Goal: Information Seeking & Learning: Learn about a topic

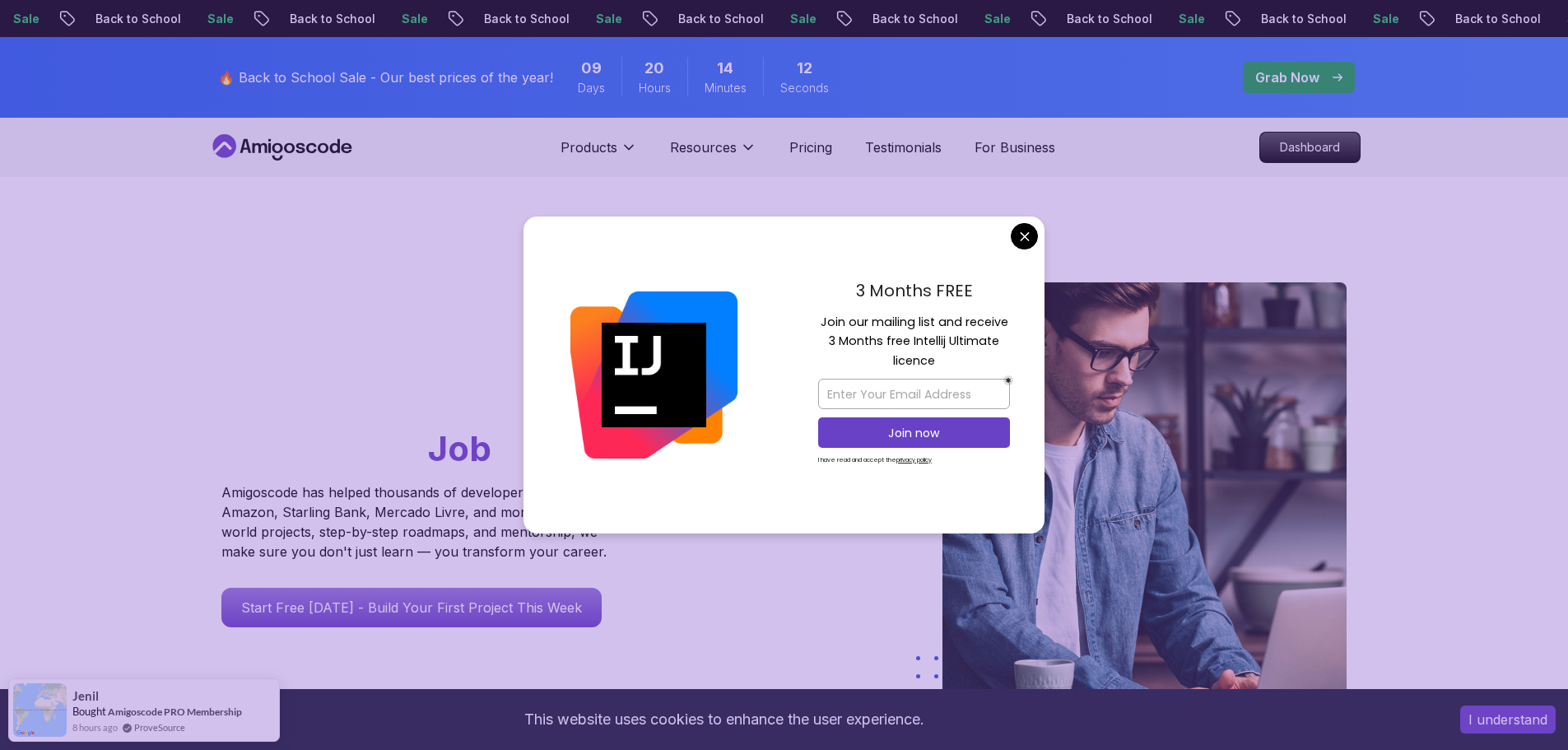
drag, startPoint x: 1032, startPoint y: 235, endPoint x: 1064, endPoint y: 242, distance: 32.8
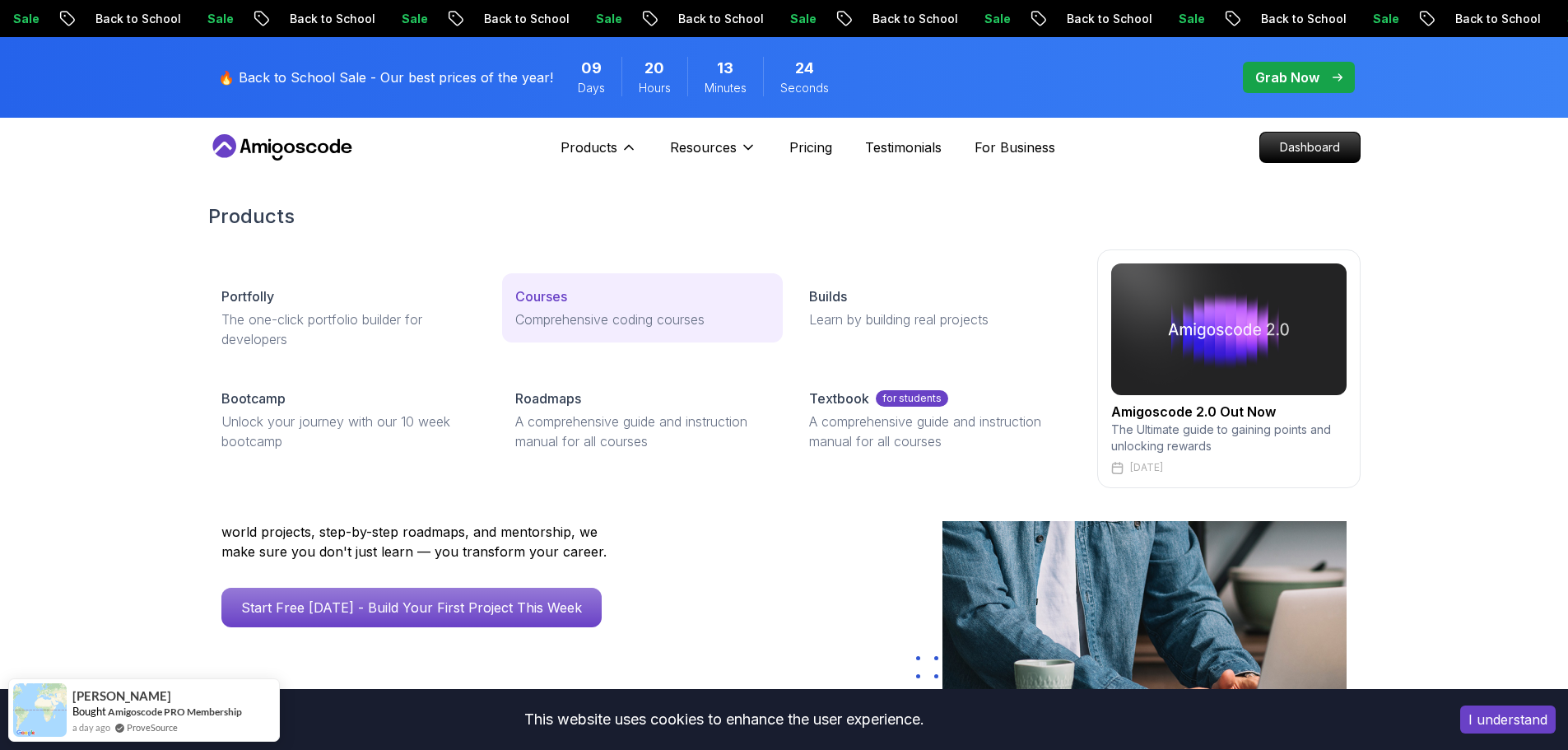
click at [575, 314] on p "Comprehensive coding courses" at bounding box center [642, 318] width 254 height 19
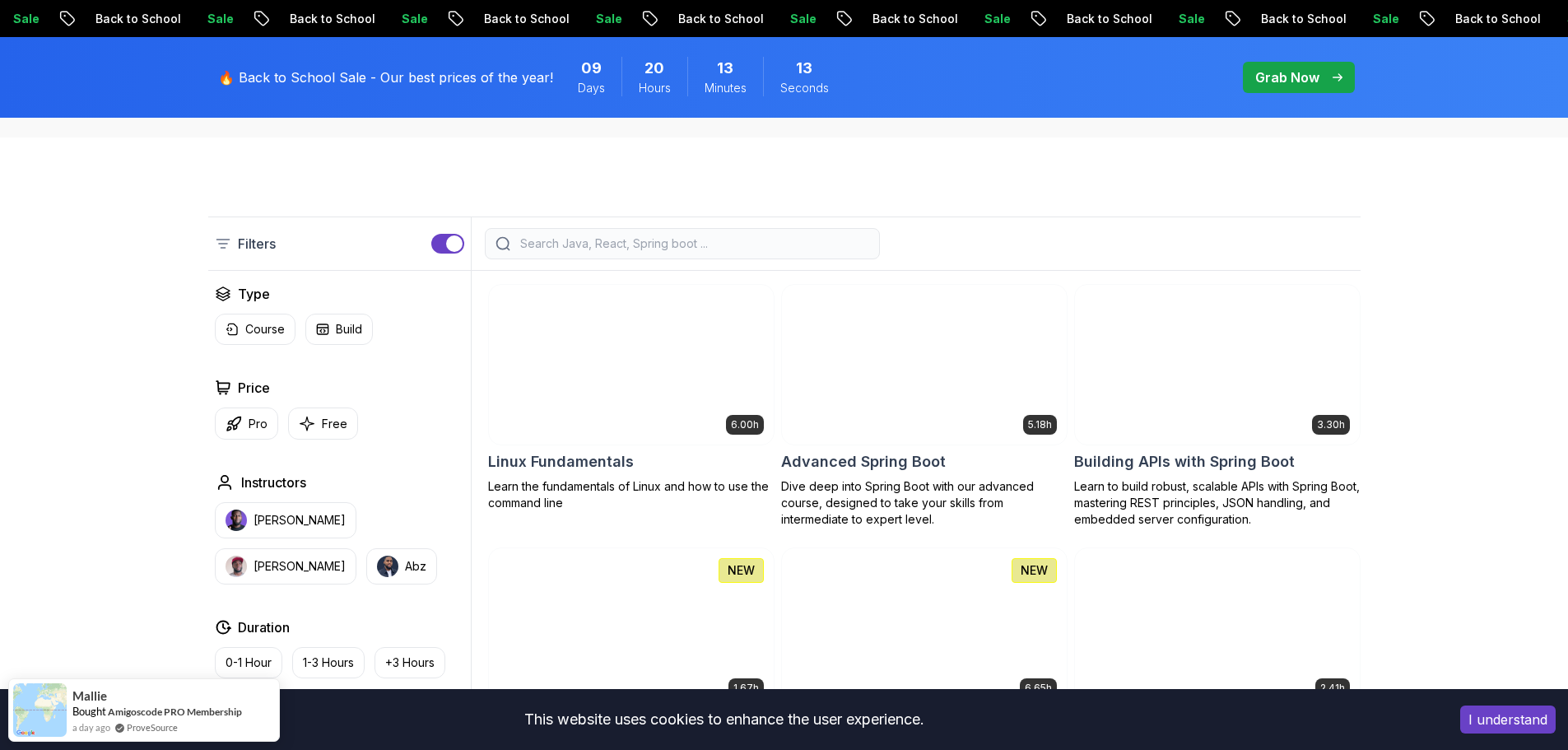
scroll to position [411, 0]
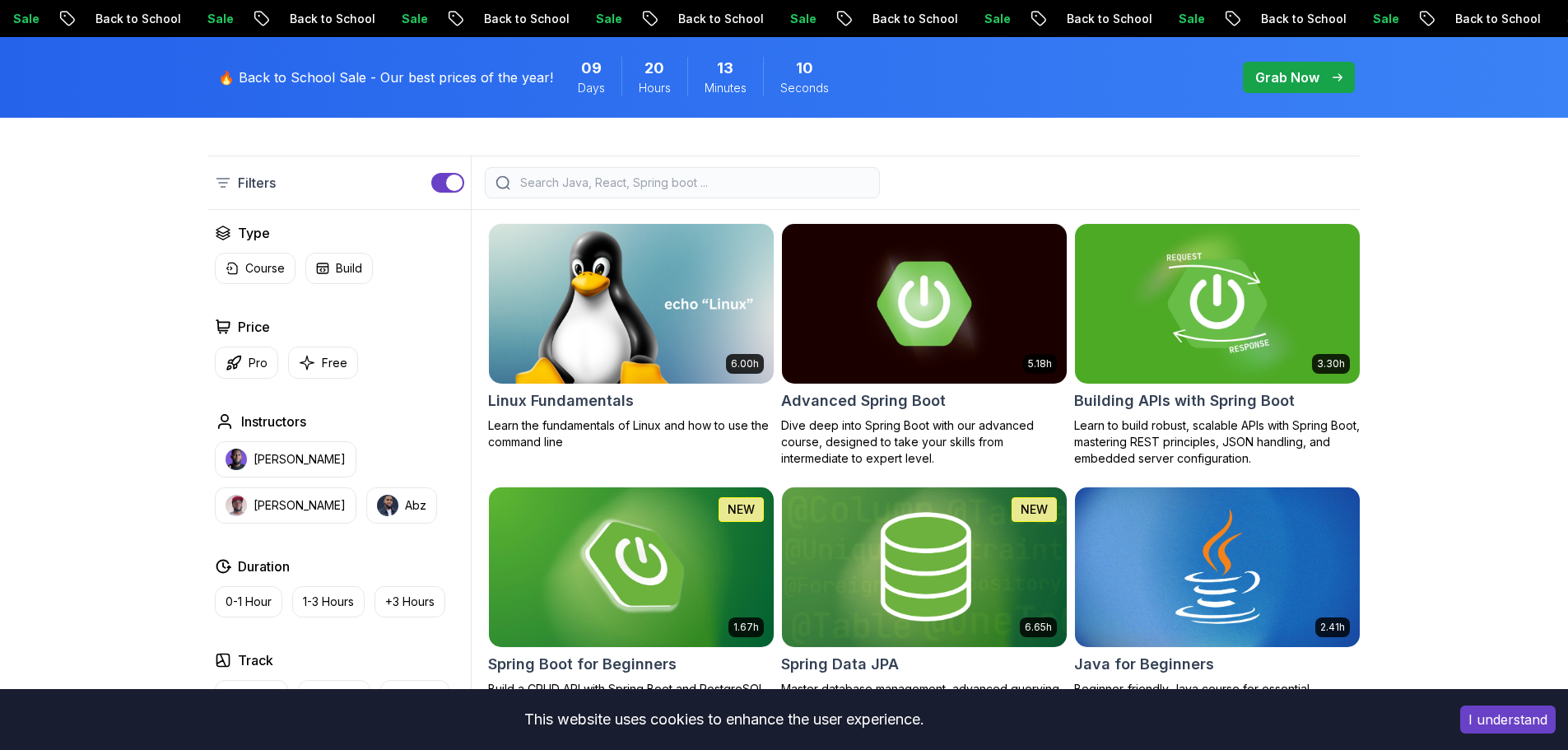
click at [1241, 321] on img at bounding box center [1217, 303] width 299 height 167
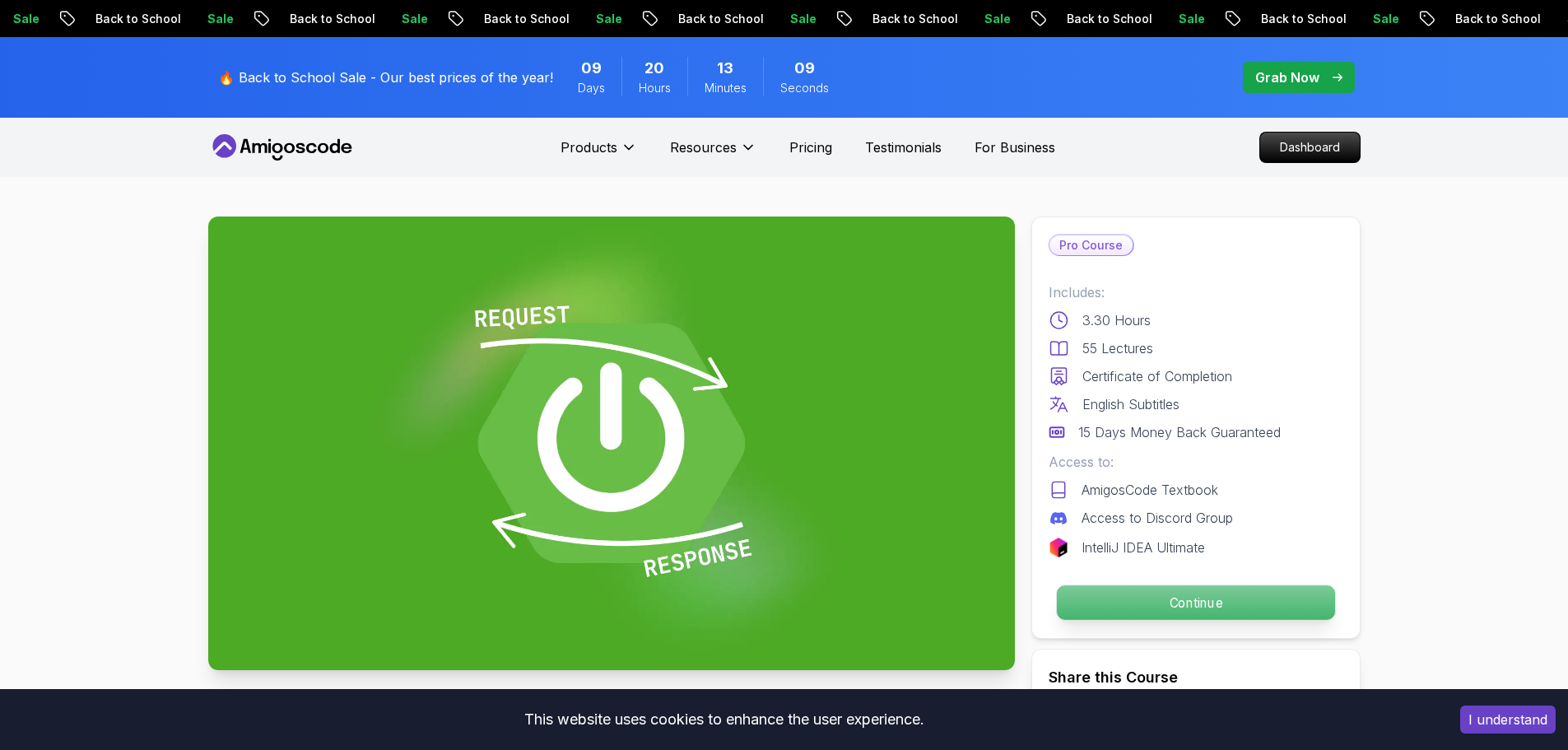
click at [1222, 600] on p "Continue" at bounding box center [1195, 602] width 278 height 35
